Goal: Find specific page/section: Find specific page/section

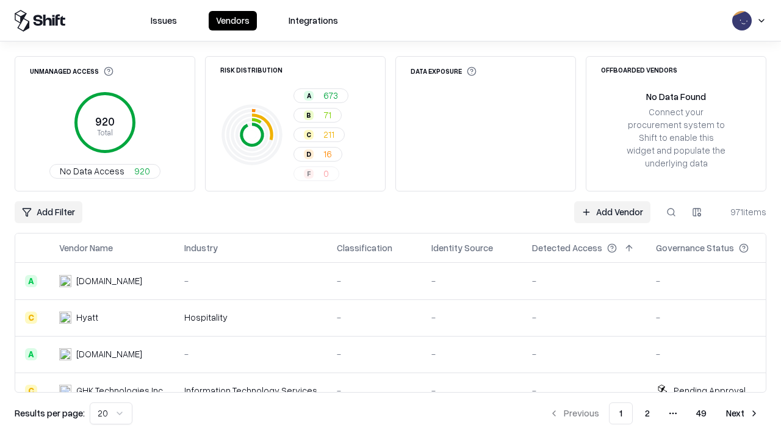
click at [697, 212] on html "Issues Vendors Integrations Unmanaged Access 920 Total No Data Access 920 Risk …" at bounding box center [390, 219] width 781 height 439
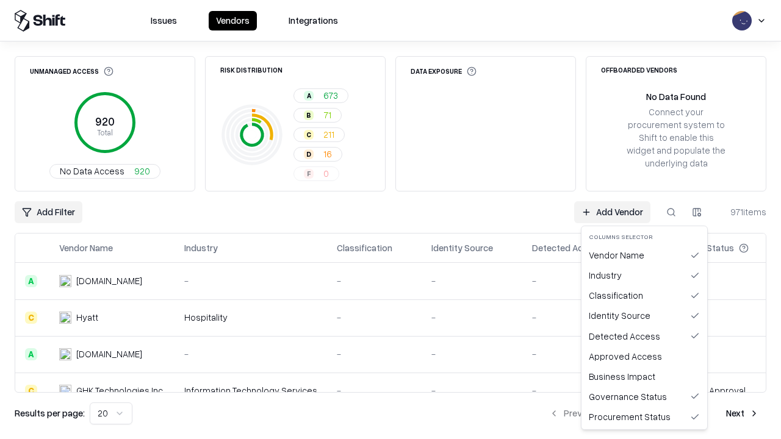
click at [390, 220] on html "Issues Vendors Integrations Unmanaged Access 920 Total No Data Access 920 Risk …" at bounding box center [390, 219] width 781 height 439
click at [697, 212] on html "Issues Vendors Integrations Unmanaged Access 920 Total No Data Access 920 Risk …" at bounding box center [390, 219] width 781 height 439
click at [644, 255] on div "Vendor Name" at bounding box center [644, 255] width 121 height 20
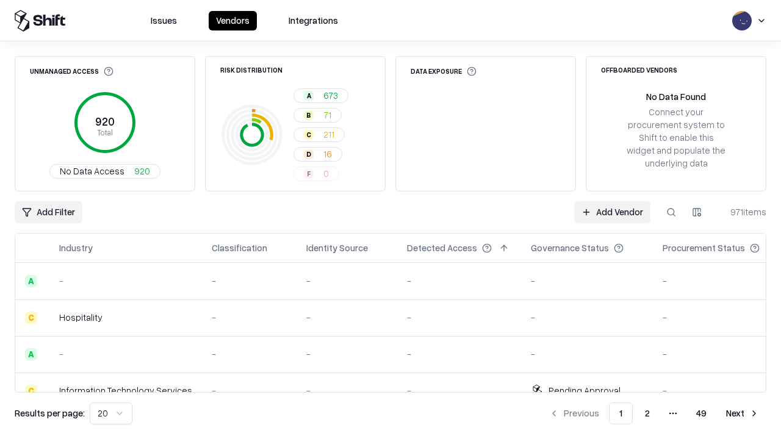
click at [697, 212] on html "Issues Vendors Integrations Unmanaged Access 920 Total No Data Access 920 Risk …" at bounding box center [390, 219] width 781 height 439
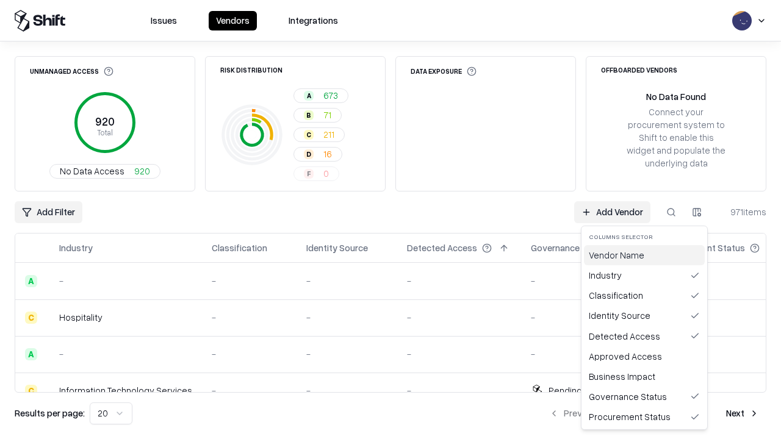
click at [644, 255] on div "Vendor Name" at bounding box center [644, 255] width 121 height 20
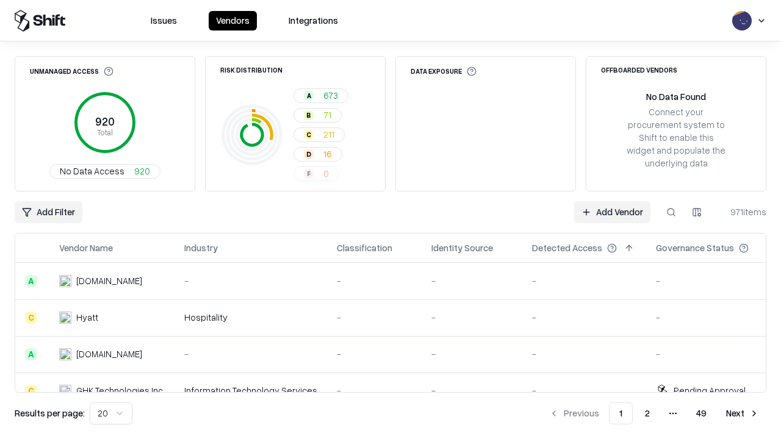
click at [697, 212] on html "Issues Vendors Integrations Unmanaged Access 920 Total No Data Access 920 Risk …" at bounding box center [390, 219] width 781 height 439
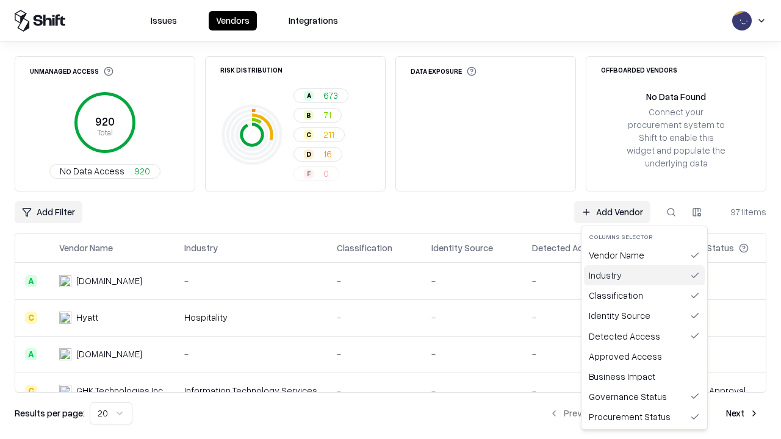
click at [644, 275] on div "Industry" at bounding box center [644, 275] width 121 height 20
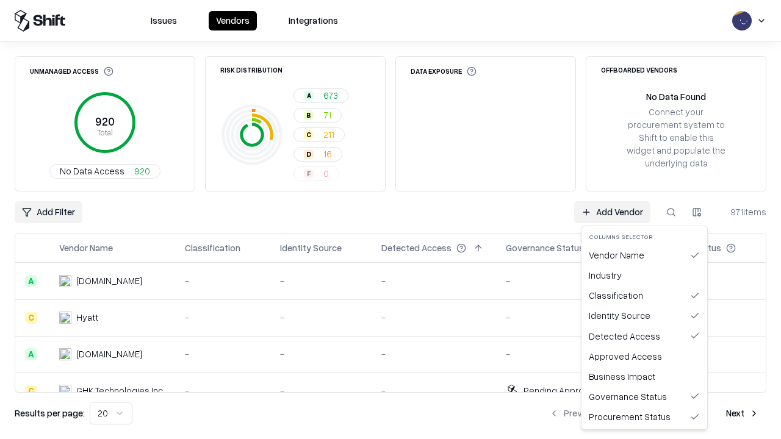
click at [697, 212] on html "Issues Vendors Integrations Unmanaged Access 920 Total No Data Access 920 Risk …" at bounding box center [390, 219] width 781 height 439
click at [644, 275] on div "Industry" at bounding box center [644, 275] width 121 height 20
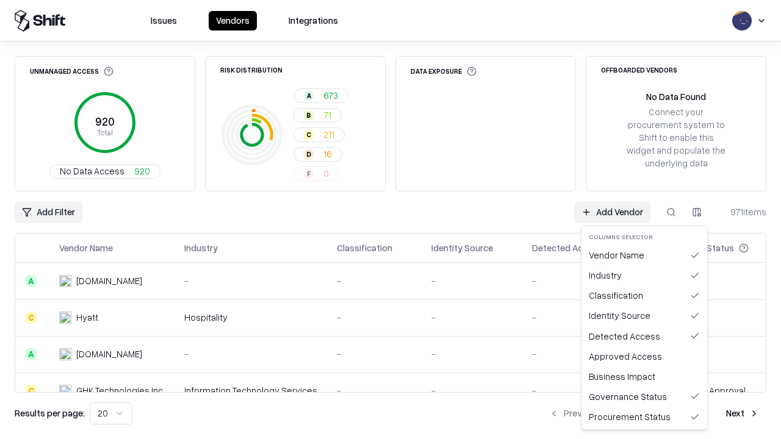
click at [697, 212] on html "Issues Vendors Integrations Unmanaged Access 920 Total No Data Access 920 Risk …" at bounding box center [390, 219] width 781 height 439
click at [644, 295] on div "Classification" at bounding box center [644, 295] width 121 height 20
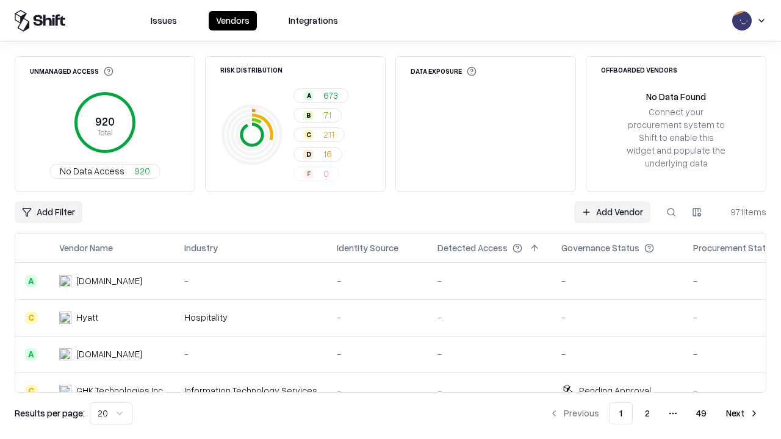
click at [697, 212] on html "Issues Vendors Integrations Unmanaged Access 920 Total No Data Access 920 Risk …" at bounding box center [390, 219] width 781 height 439
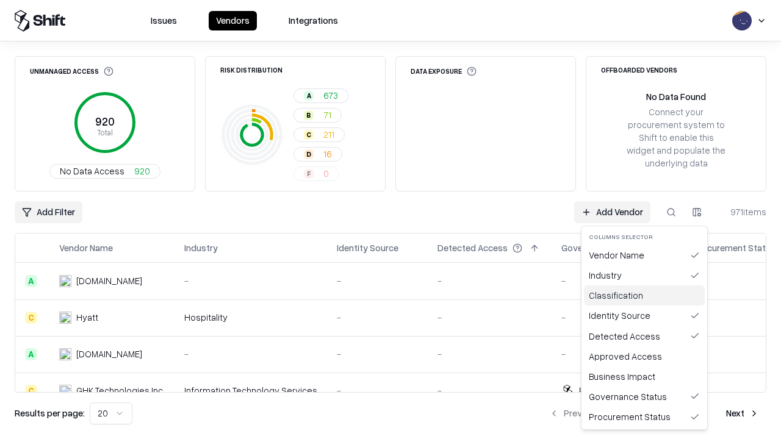
click at [644, 295] on div "Classification" at bounding box center [644, 295] width 121 height 20
